Goal: Navigation & Orientation: Find specific page/section

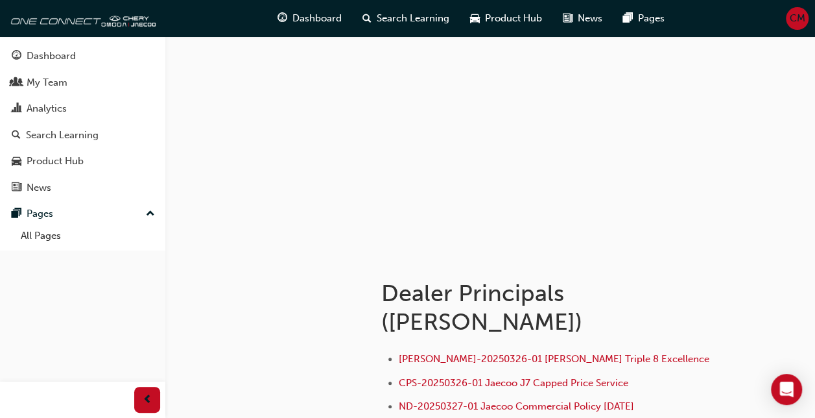
scroll to position [130, 0]
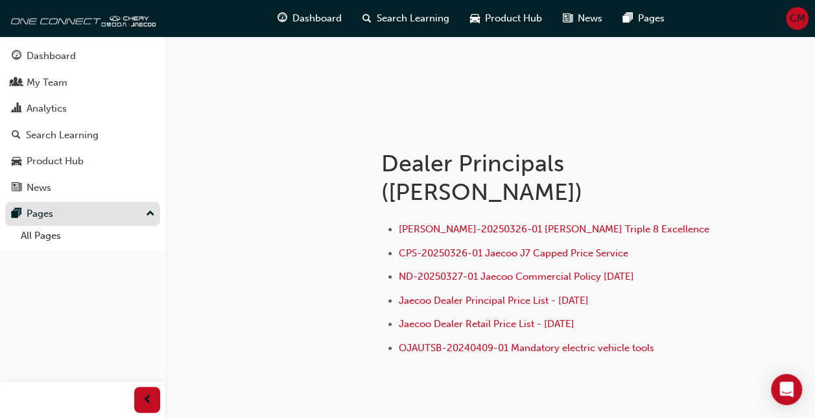
click at [48, 218] on div "Pages" at bounding box center [40, 213] width 27 height 15
click at [48, 217] on div "Pages" at bounding box center [40, 213] width 27 height 15
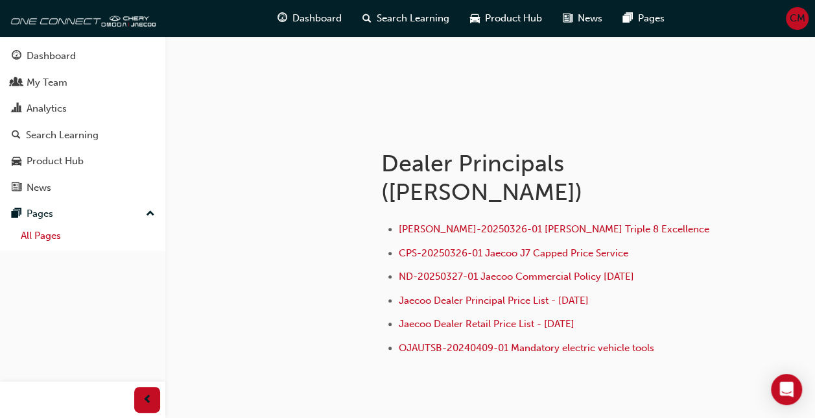
click at [44, 237] on link "All Pages" at bounding box center [88, 236] width 145 height 20
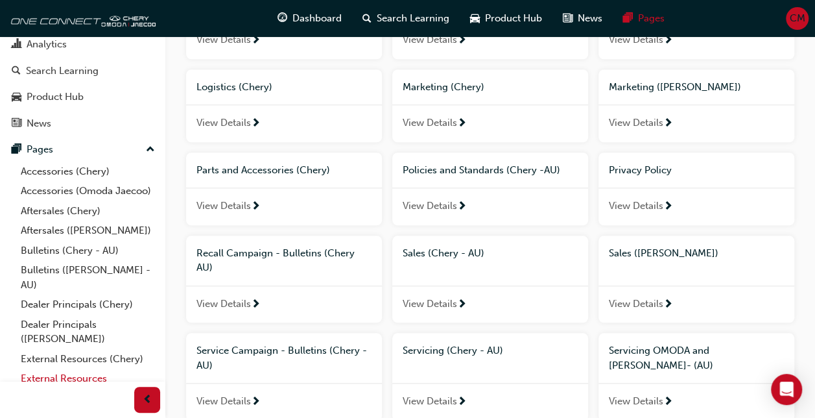
scroll to position [121, 0]
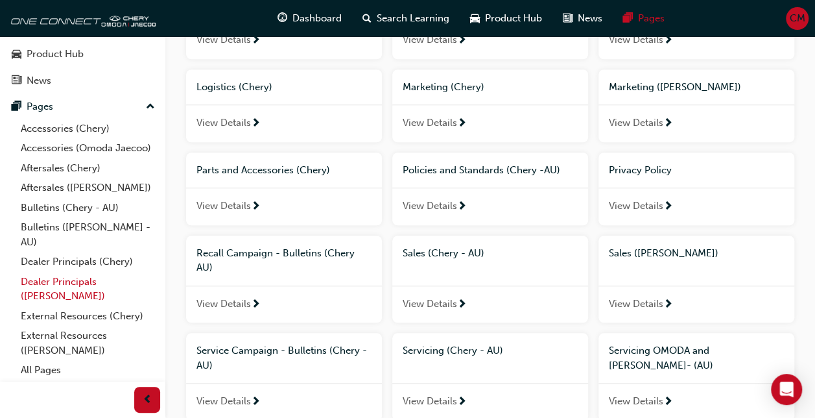
click at [54, 280] on link "Dealer Principals ([PERSON_NAME])" at bounding box center [88, 289] width 145 height 34
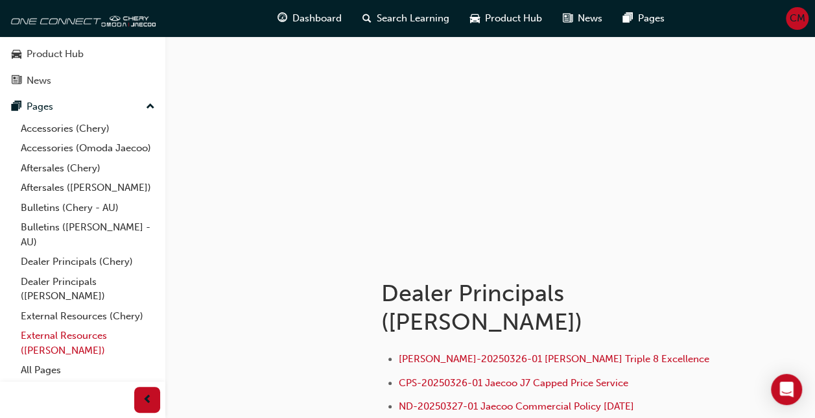
click at [57, 339] on link "External Resources ([PERSON_NAME])" at bounding box center [88, 343] width 145 height 34
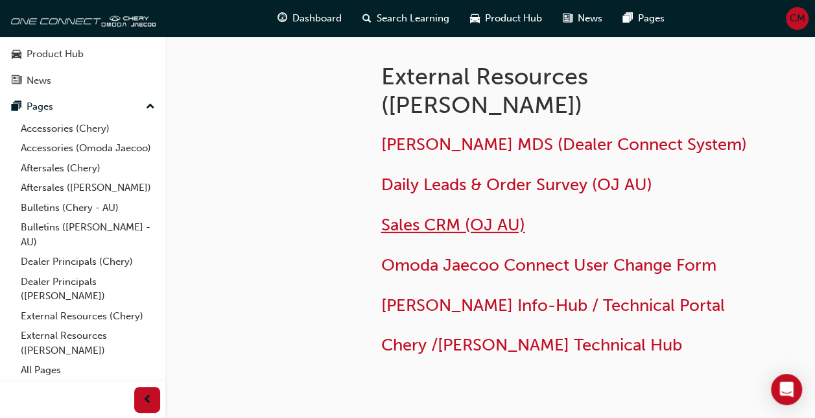
click at [431, 215] on span "Sales CRM (OJ AU)" at bounding box center [453, 225] width 144 height 20
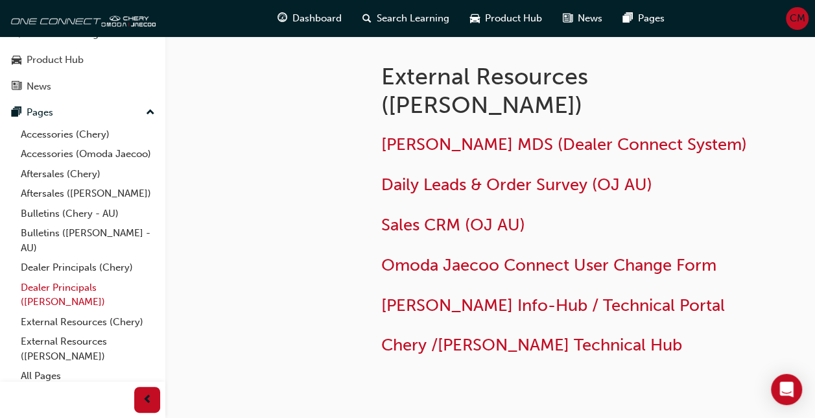
scroll to position [121, 0]
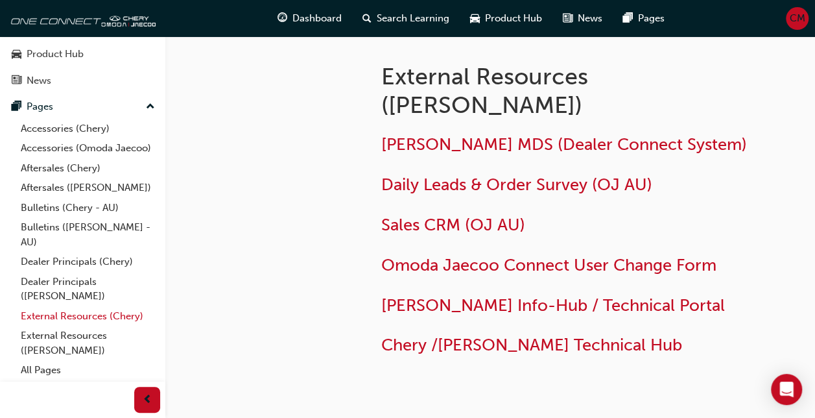
click at [62, 319] on link "External Resources (Chery)" at bounding box center [88, 316] width 145 height 20
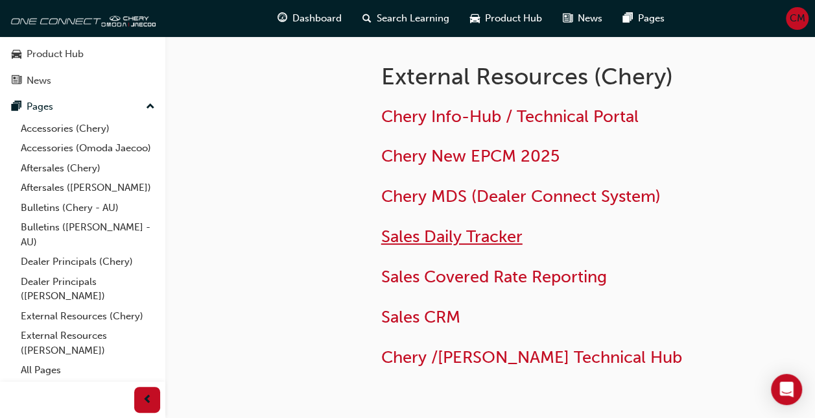
click at [442, 237] on span "Sales Daily Tracker" at bounding box center [451, 236] width 141 height 20
